Goal: Task Accomplishment & Management: Manage account settings

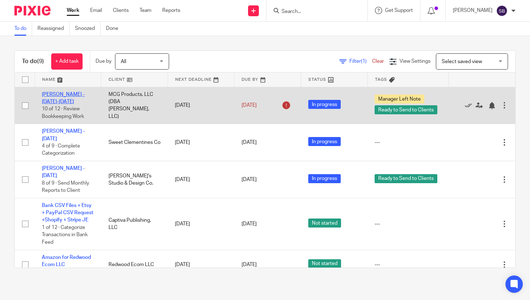
click at [77, 94] on link "[PERSON_NAME] - [DATE]-[DATE]" at bounding box center [63, 98] width 43 height 12
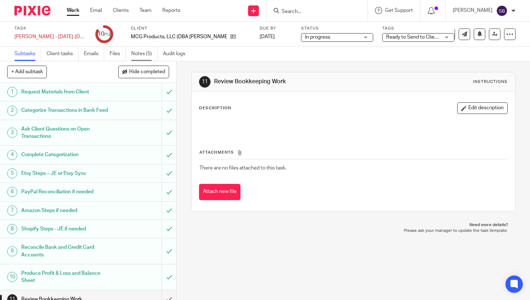
click at [141, 56] on link "Notes (5)" at bounding box center [144, 54] width 26 height 14
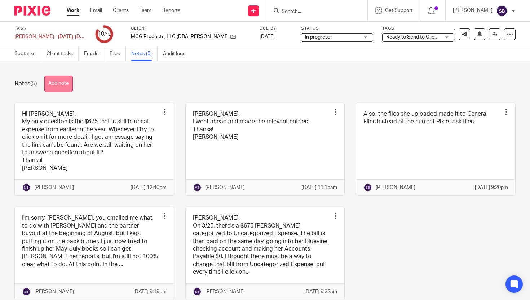
click at [67, 87] on button "Add note" at bounding box center [58, 84] width 28 height 16
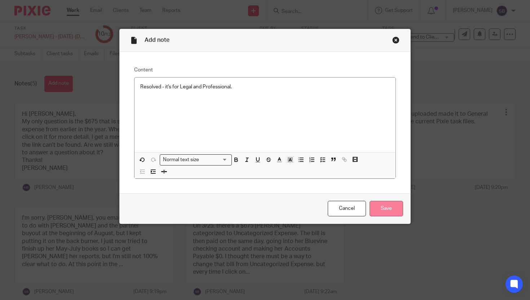
click at [393, 212] on input "Save" at bounding box center [387, 209] width 34 height 16
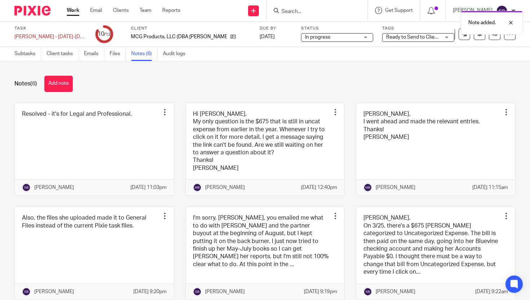
click at [386, 38] on span "Ready to Send to Clients + 1" at bounding box center [417, 37] width 63 height 5
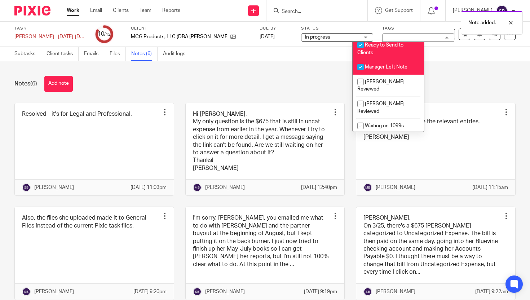
scroll to position [73, 0]
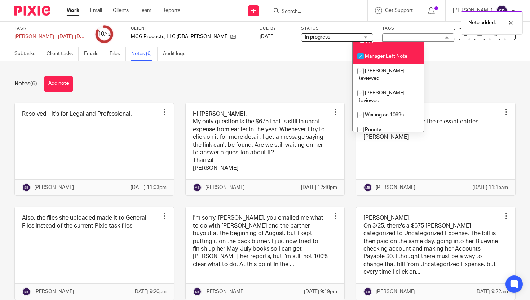
click at [359, 63] on input "checkbox" at bounding box center [361, 56] width 14 height 14
checkbox input "false"
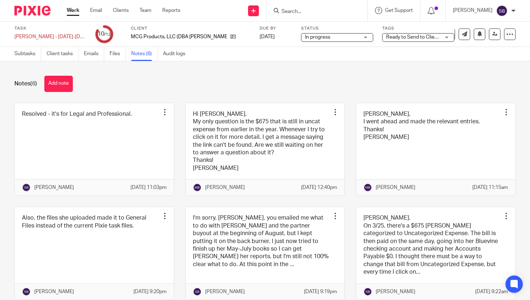
click at [321, 74] on div "Notes (6) Add note Resolved - it's for Legal and Professional. Edit note Delete…" at bounding box center [265, 180] width 530 height 239
click at [31, 54] on link "Subtasks" at bounding box center [27, 54] width 27 height 14
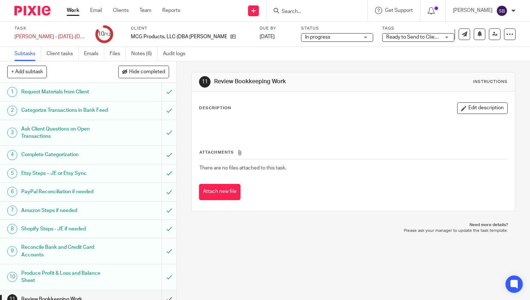
scroll to position [35, 0]
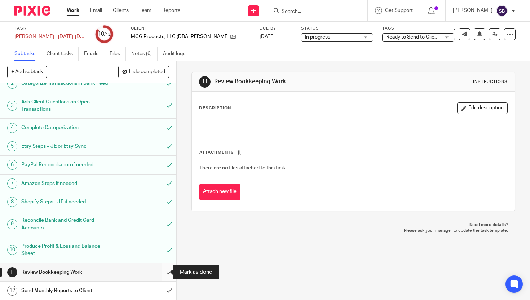
click at [162, 272] on input "submit" at bounding box center [88, 272] width 176 height 18
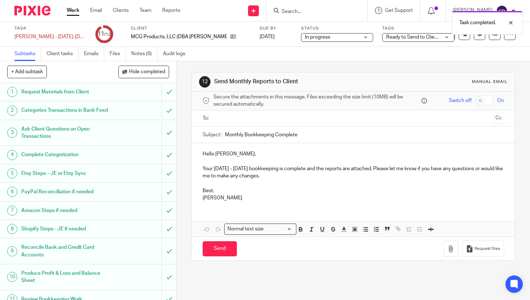
click at [229, 120] on input "text" at bounding box center [353, 118] width 274 height 8
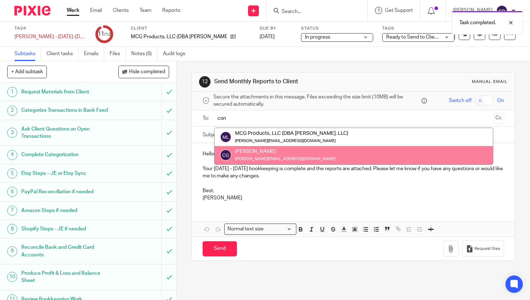
type input "con"
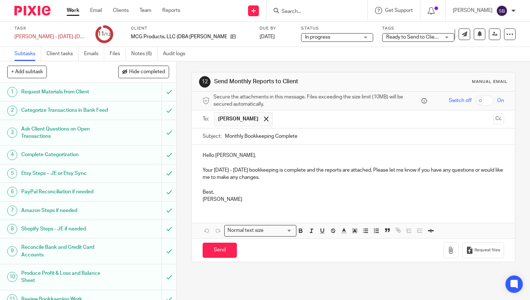
click at [241, 138] on input "Monthly Bookkeeping Complete" at bounding box center [364, 136] width 279 height 16
type input "May-July Bookkeeping Complete"
click at [251, 171] on p "Your July - September, 2025 bookkeeping is complete and the reports are attache…" at bounding box center [354, 174] width 302 height 15
click at [303, 172] on p "Your May-July 2025 bookkeeping is complete and the reports are attached. Please…" at bounding box center [354, 174] width 302 height 15
click at [210, 193] on p "Best," at bounding box center [354, 192] width 302 height 7
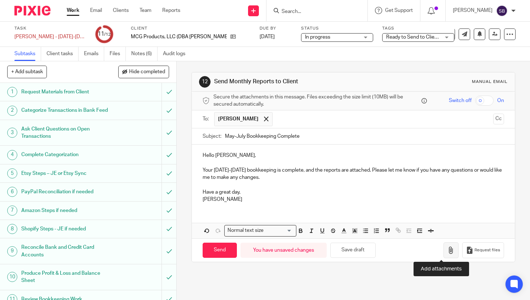
click at [448, 253] on icon "button" at bounding box center [451, 250] width 7 height 7
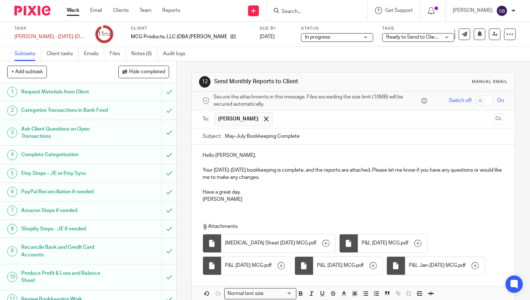
click at [212, 157] on p "Hello Connie," at bounding box center [354, 155] width 302 height 7
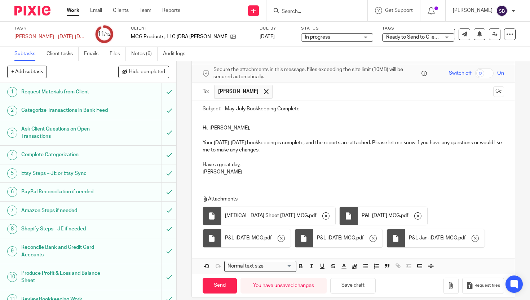
scroll to position [32, 0]
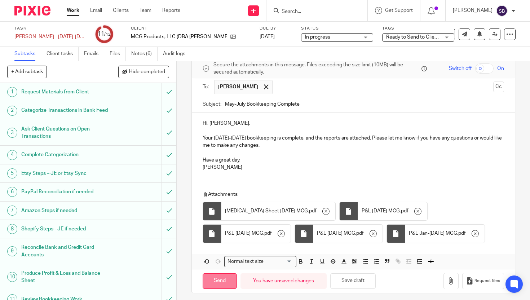
click at [220, 283] on input "Send" at bounding box center [220, 281] width 34 height 16
type input "Sent"
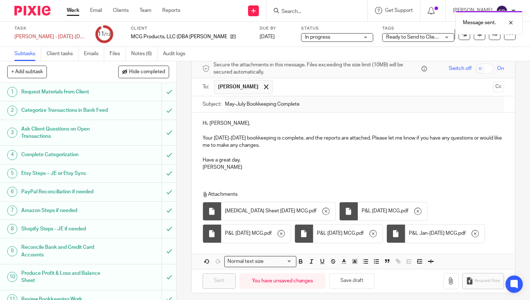
click at [74, 11] on link "Work" at bounding box center [73, 10] width 13 height 7
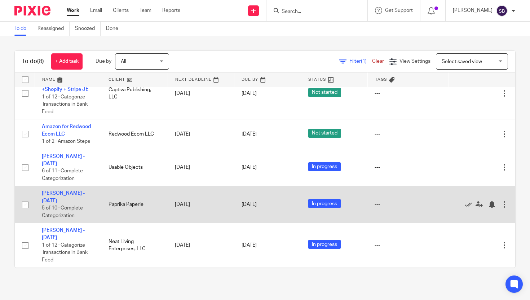
scroll to position [158, 0]
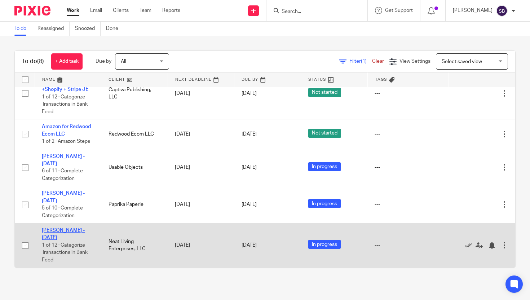
click at [62, 229] on link "[PERSON_NAME] - [DATE]" at bounding box center [63, 234] width 43 height 12
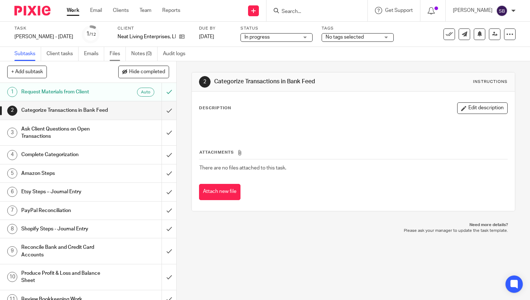
click at [117, 52] on link "Files" at bounding box center [118, 54] width 16 height 14
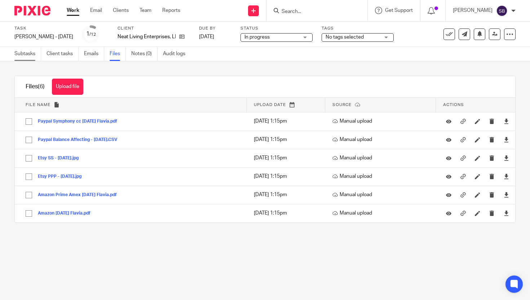
click at [28, 53] on link "Subtasks" at bounding box center [27, 54] width 27 height 14
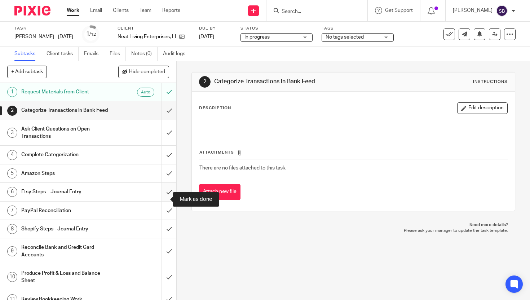
click at [161, 199] on input "submit" at bounding box center [88, 192] width 176 height 18
click at [118, 55] on link "Files" at bounding box center [118, 54] width 16 height 14
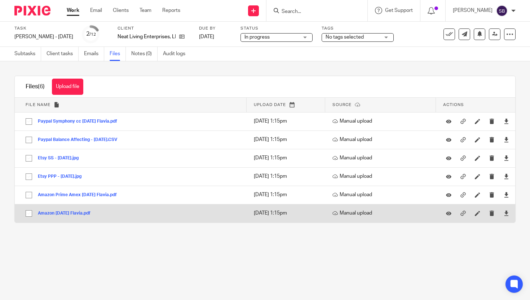
click at [84, 214] on button "Amazon Aug 25 Flavia.pdf" at bounding box center [67, 213] width 58 height 5
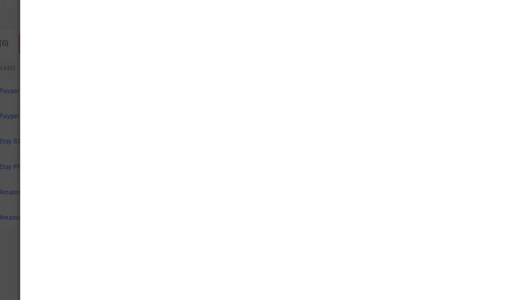
scroll to position [4, 0]
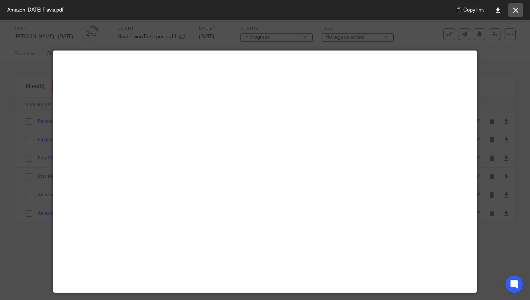
click at [513, 11] on icon at bounding box center [515, 10] width 5 height 5
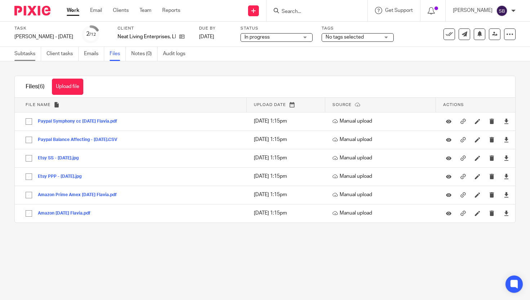
click at [30, 53] on link "Subtasks" at bounding box center [27, 54] width 27 height 14
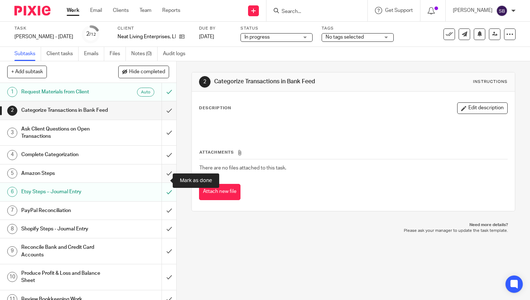
click at [162, 180] on input "submit" at bounding box center [88, 173] width 176 height 18
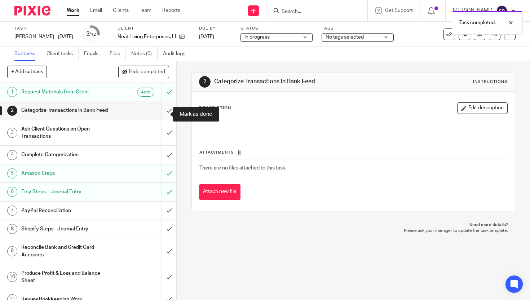
click at [162, 112] on input "submit" at bounding box center [88, 110] width 176 height 18
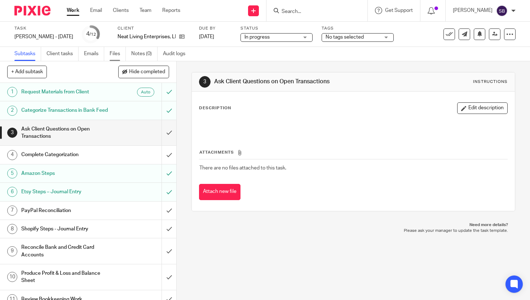
click at [117, 53] on link "Files" at bounding box center [118, 54] width 16 height 14
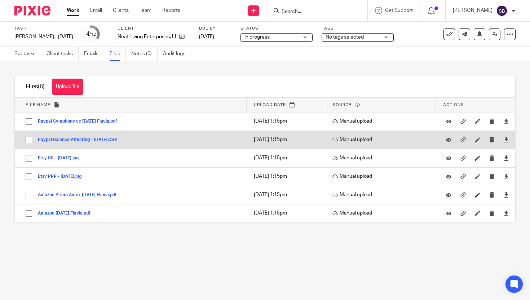
click at [100, 140] on button "Paypal Balance Affecting - [DATE].CSV" at bounding box center [80, 139] width 85 height 5
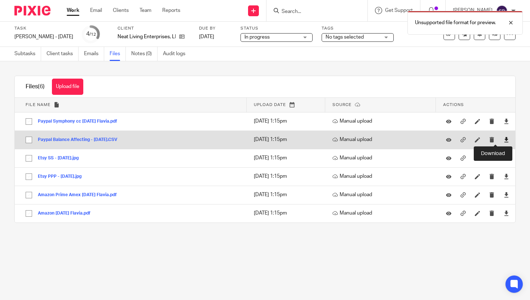
click at [504, 141] on icon at bounding box center [506, 139] width 5 height 5
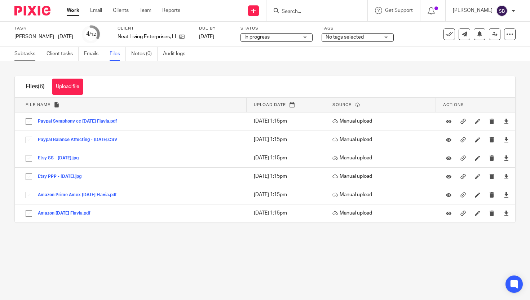
click at [30, 54] on link "Subtasks" at bounding box center [27, 54] width 27 height 14
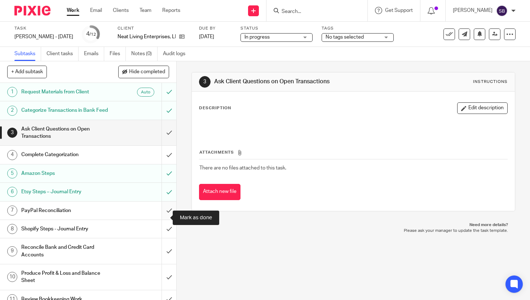
click at [162, 216] on input "submit" at bounding box center [88, 211] width 176 height 18
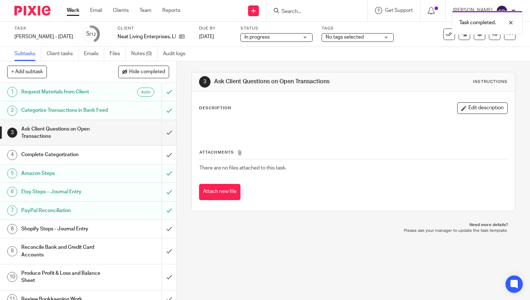
scroll to position [35, 0]
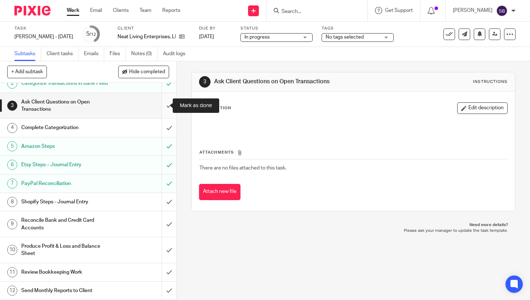
click at [161, 103] on input "submit" at bounding box center [88, 106] width 176 height 26
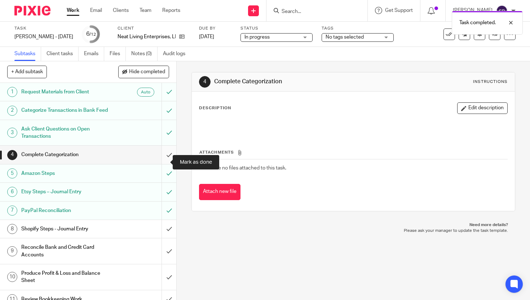
click at [161, 164] on input "submit" at bounding box center [88, 155] width 176 height 18
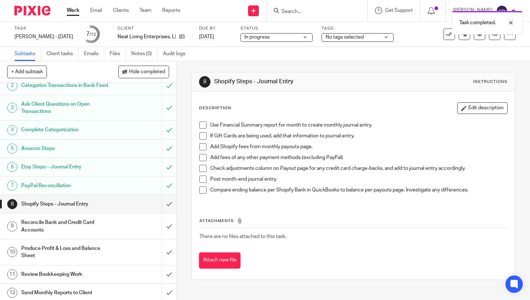
scroll to position [35, 0]
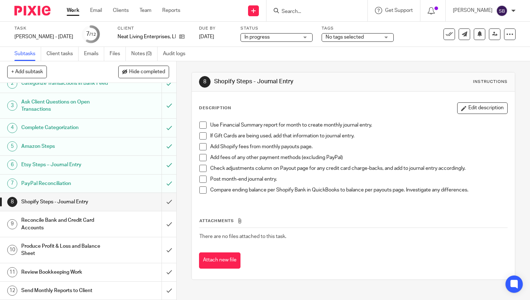
click at [73, 10] on link "Work" at bounding box center [73, 10] width 13 height 7
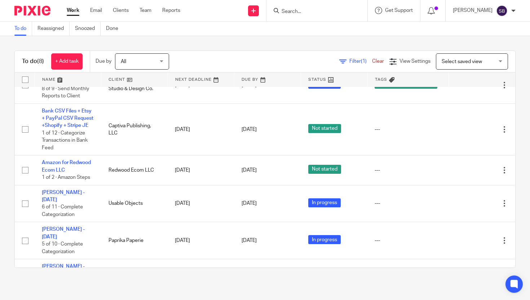
scroll to position [137, 0]
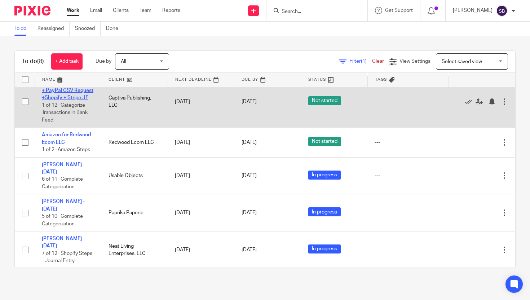
click at [65, 100] on link "Bank CSV Files + Etsy + PayPal CSV Request +Shopify + Stripe JE" at bounding box center [68, 91] width 52 height 20
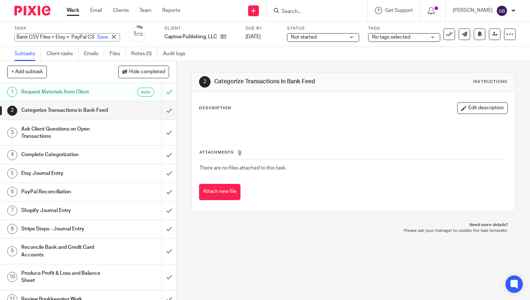
click at [50, 36] on div "Bank CSV Files + Etsy + PayPal CSV Request +Shopify + Stripe JE Save Bank CSV F…" at bounding box center [67, 37] width 106 height 8
type input "[PERSON_NAME] - [DATE]"
click at [97, 36] on link "Save" at bounding box center [102, 37] width 11 height 7
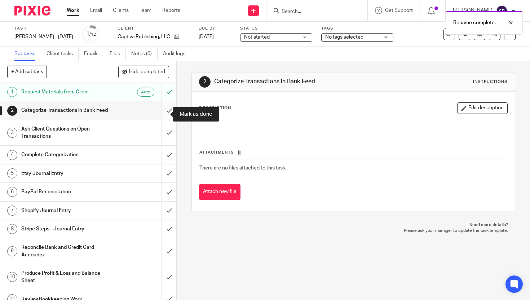
click at [162, 115] on input "submit" at bounding box center [88, 110] width 176 height 18
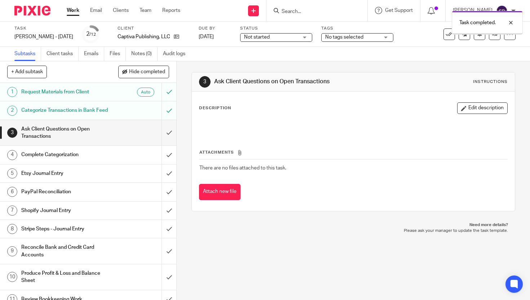
click at [162, 139] on input "submit" at bounding box center [88, 133] width 176 height 26
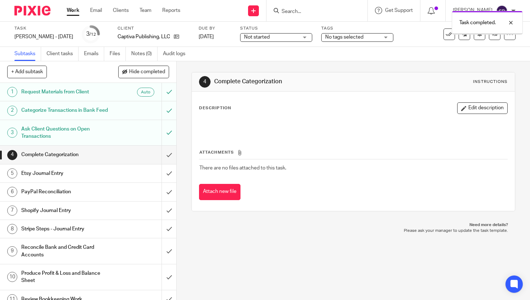
click at [280, 38] on span "Not started" at bounding box center [271, 38] width 54 height 8
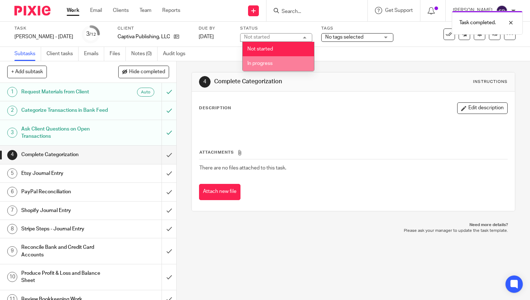
click at [279, 67] on li "In progress" at bounding box center [278, 63] width 71 height 15
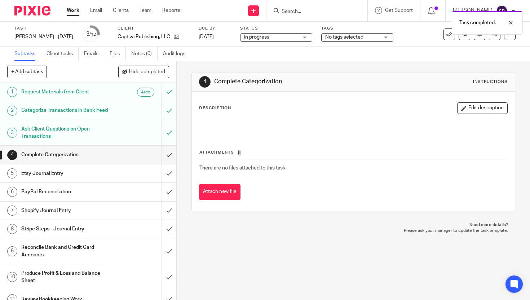
click at [74, 9] on link "Work" at bounding box center [73, 10] width 13 height 7
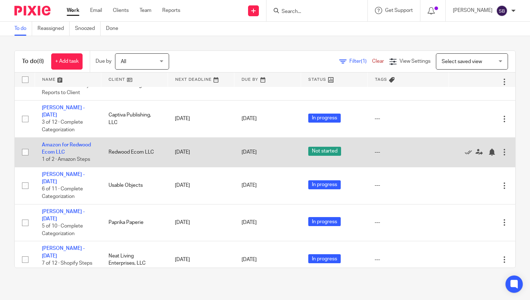
scroll to position [129, 0]
